Goal: Information Seeking & Learning: Learn about a topic

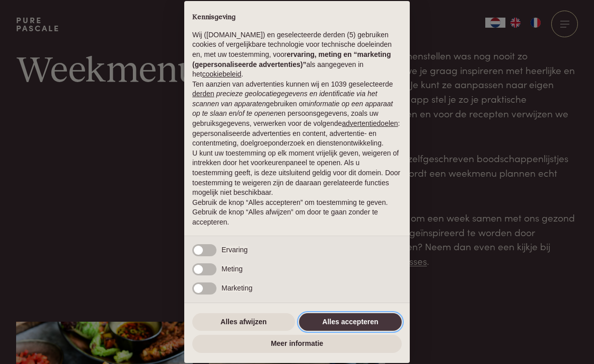
click at [362, 324] on button "Alles accepteren" at bounding box center [350, 322] width 103 height 18
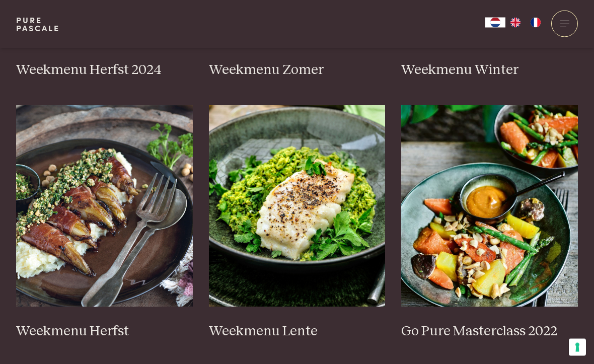
scroll to position [478, 0]
click at [322, 198] on img at bounding box center [297, 205] width 177 height 201
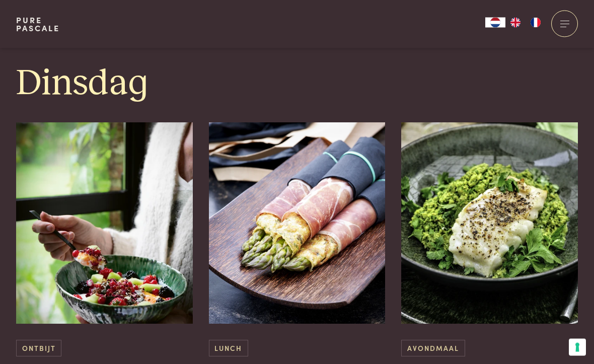
scroll to position [819, 0]
click at [520, 238] on img at bounding box center [489, 222] width 177 height 201
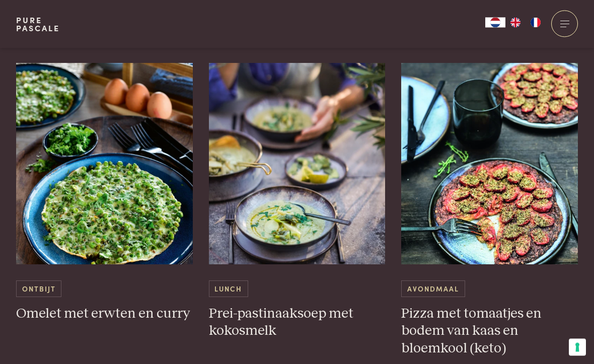
scroll to position [2524, 0]
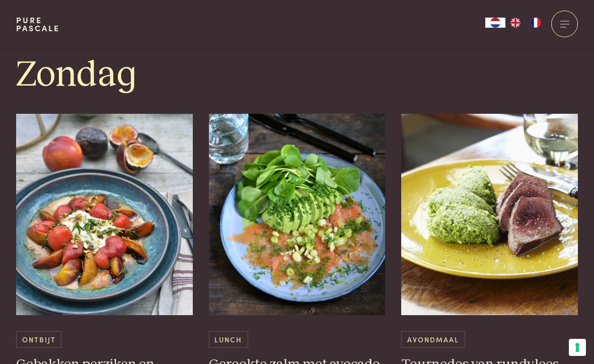
click at [577, 175] on img at bounding box center [489, 214] width 177 height 201
click at [578, 149] on img at bounding box center [489, 214] width 177 height 201
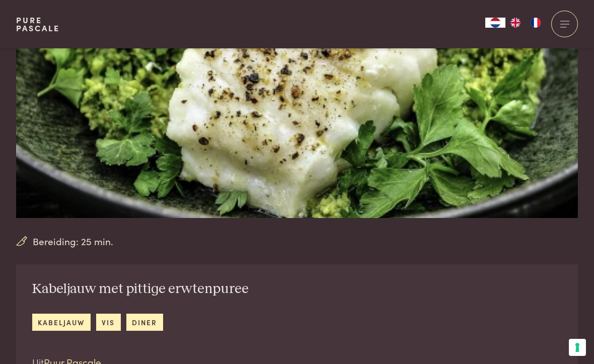
scroll to position [167, 0]
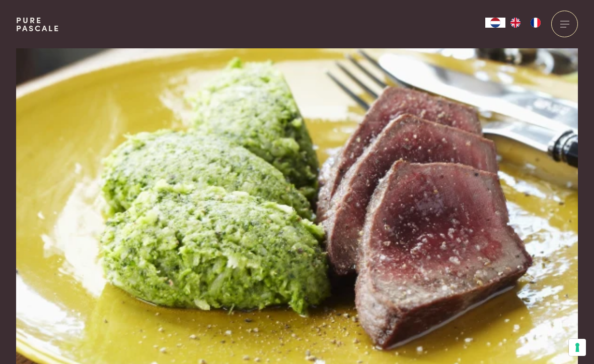
click at [590, 153] on div "Bereiding: 40 min. Tournedos van rundvlees met broccoli vlees diner Uit Mijn Pu…" at bounding box center [297, 349] width 594 height 603
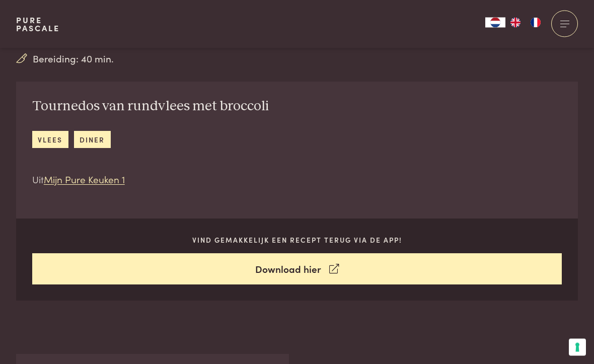
scroll to position [352, 0]
